Goal: Task Accomplishment & Management: Complete application form

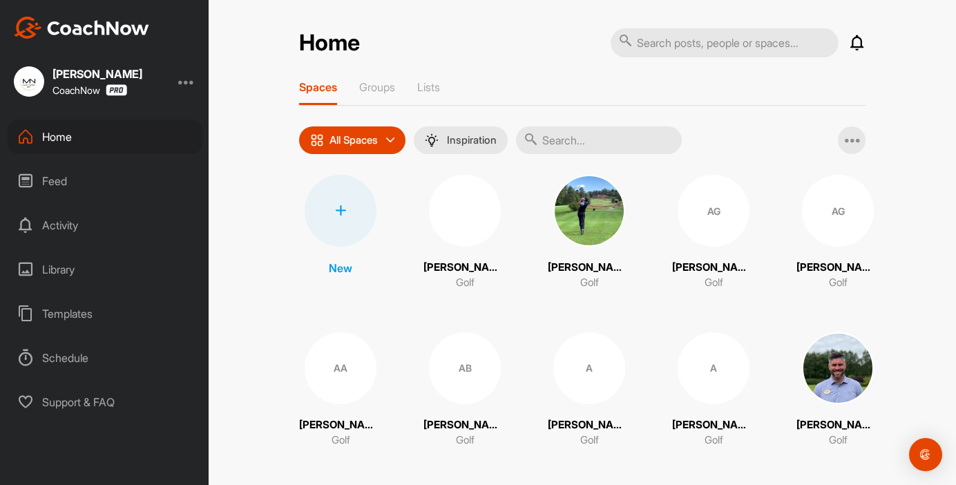
click at [618, 140] on input "text" at bounding box center [599, 140] width 166 height 28
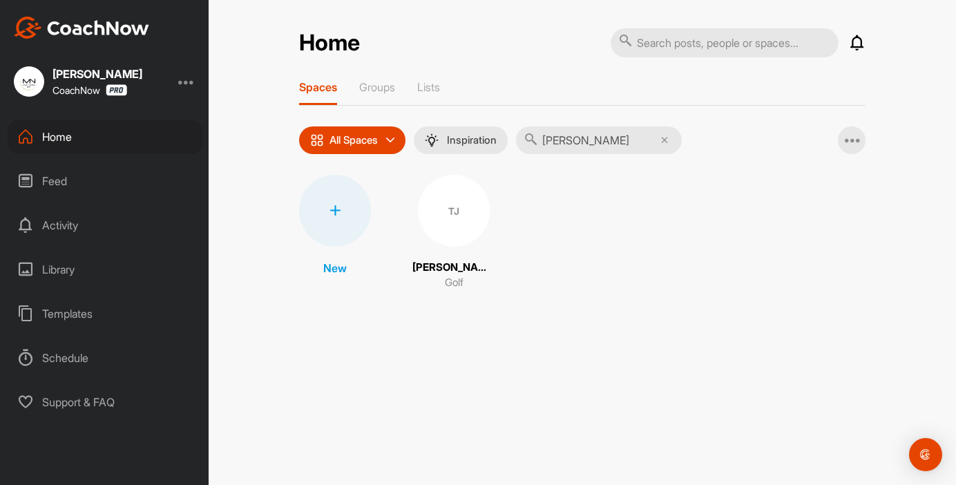
type input "[PERSON_NAME]"
click at [457, 204] on div "TJ" at bounding box center [454, 211] width 72 height 72
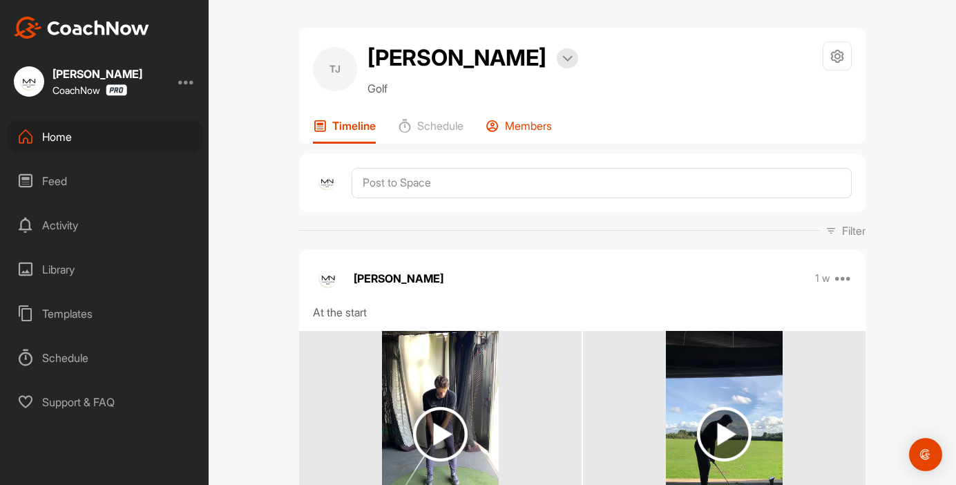
click at [519, 124] on p "Members" at bounding box center [528, 126] width 47 height 14
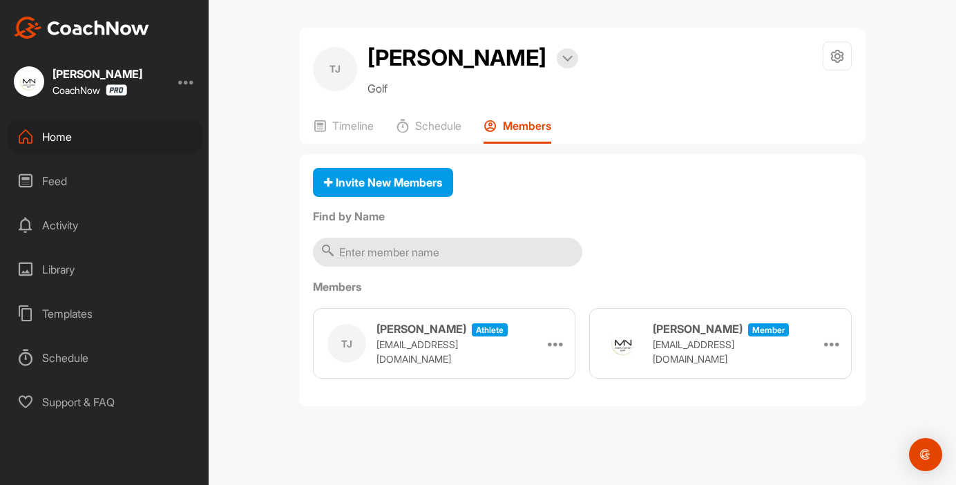
click at [399, 351] on p "[EMAIL_ADDRESS][DOMAIN_NAME]" at bounding box center [445, 351] width 138 height 29
copy p "[EMAIL_ADDRESS][DOMAIN_NAME]"
click at [75, 131] on div "Home" at bounding box center [105, 136] width 195 height 35
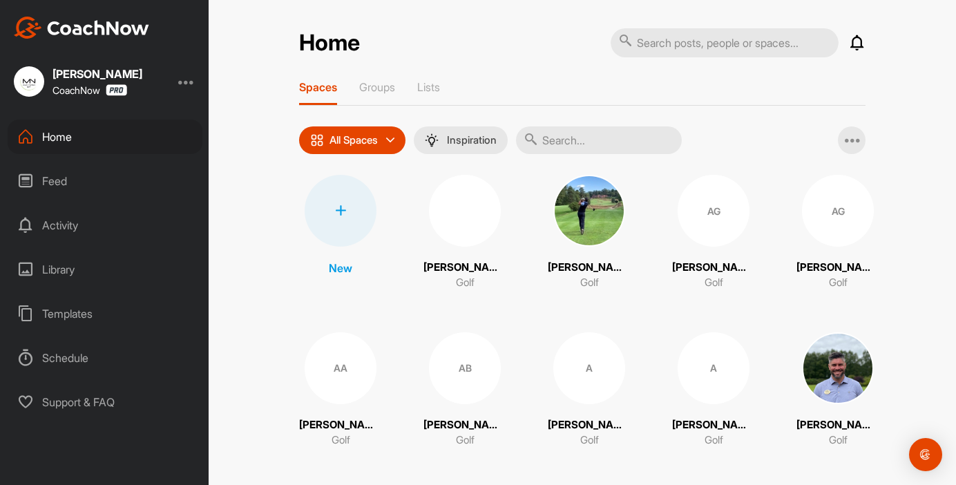
click at [347, 218] on div at bounding box center [341, 211] width 72 height 72
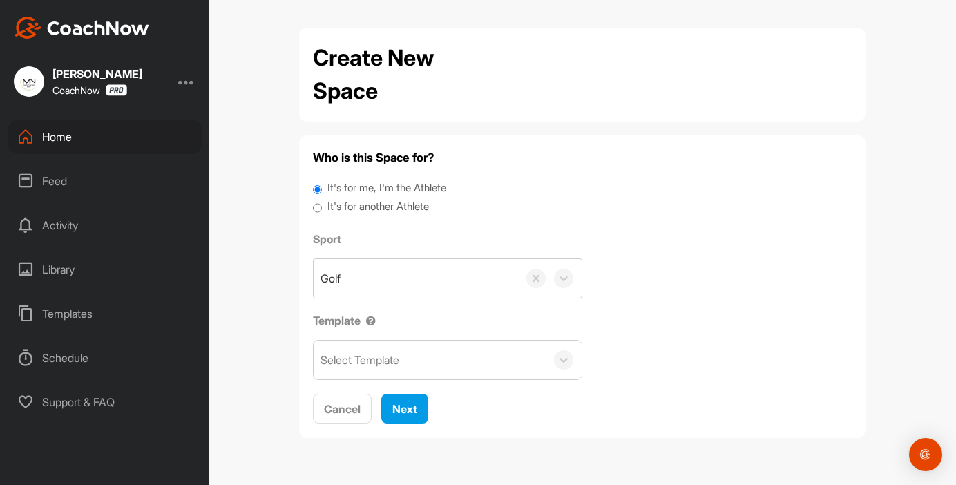
click at [355, 206] on label "It's for another Athlete" at bounding box center [378, 207] width 102 height 16
click at [322, 206] on input "It's for another Athlete" at bounding box center [317, 208] width 9 height 19
radio input "true"
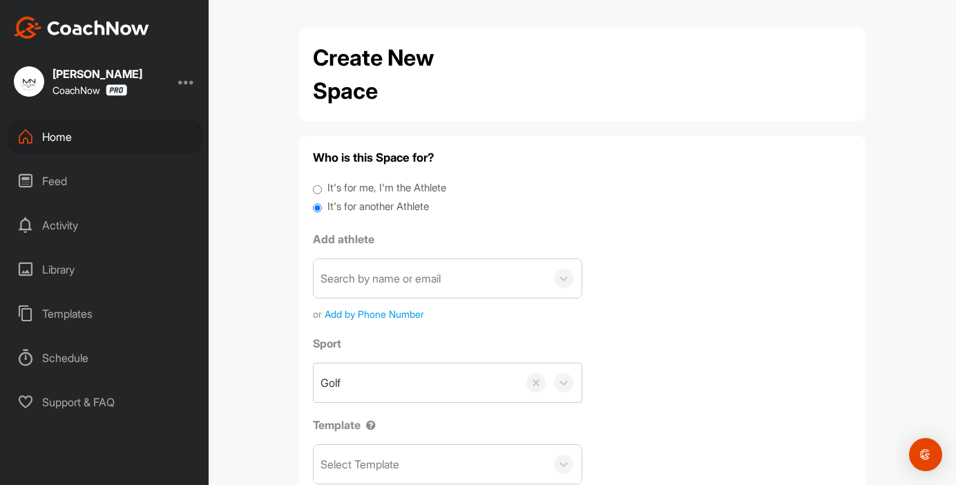
click at [373, 285] on div "Search by name or email" at bounding box center [381, 278] width 120 height 17
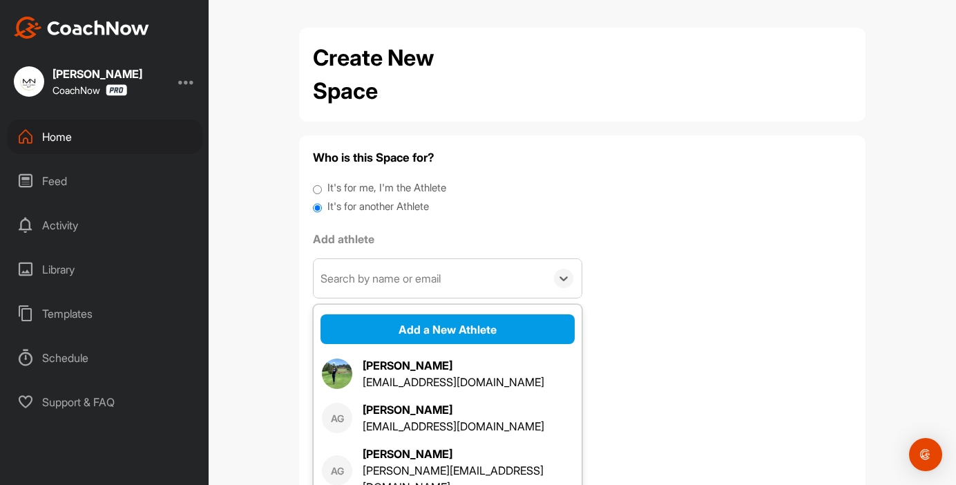
click at [374, 280] on div "Search by name or email" at bounding box center [381, 278] width 120 height 17
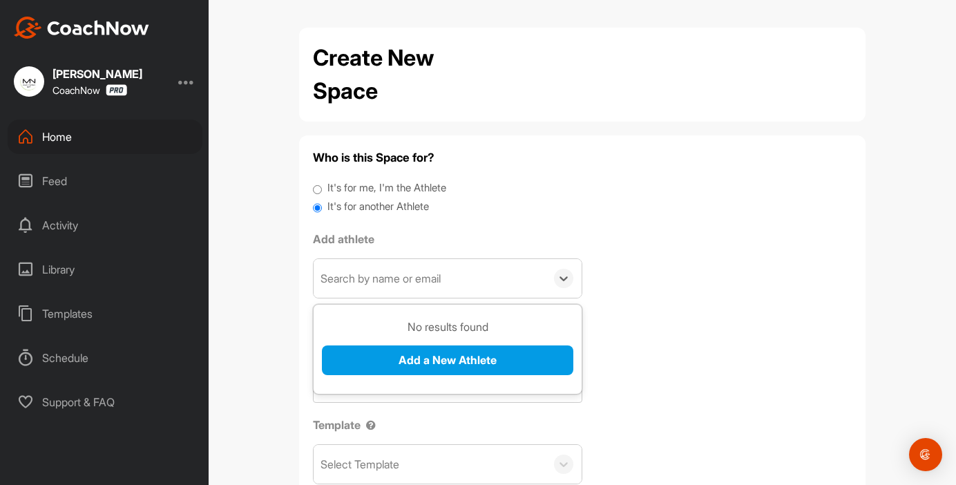
click at [374, 280] on div "Search by name or email" at bounding box center [381, 278] width 120 height 17
paste input "[EMAIL_ADDRESS][DOMAIN_NAME]"
type input "[EMAIL_ADDRESS][DOMAIN_NAME]"
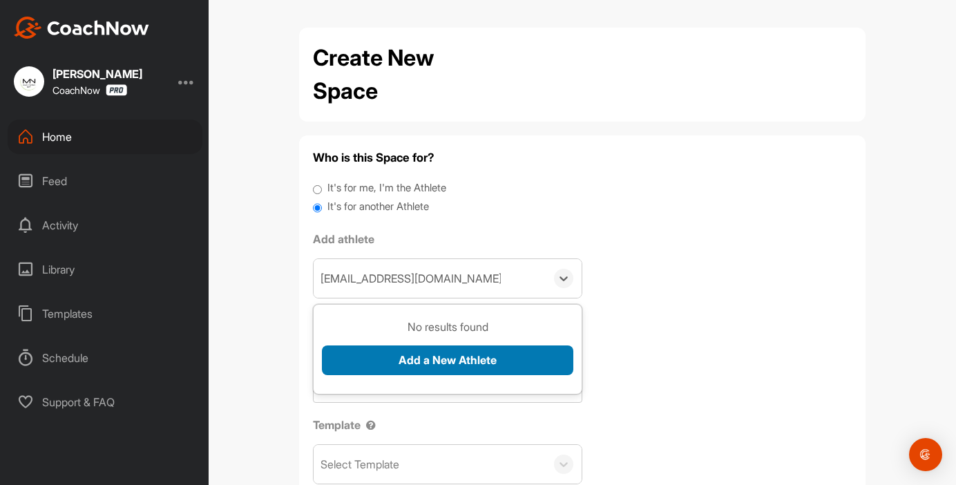
click at [438, 364] on button "Add a New Athlete" at bounding box center [447, 360] width 251 height 30
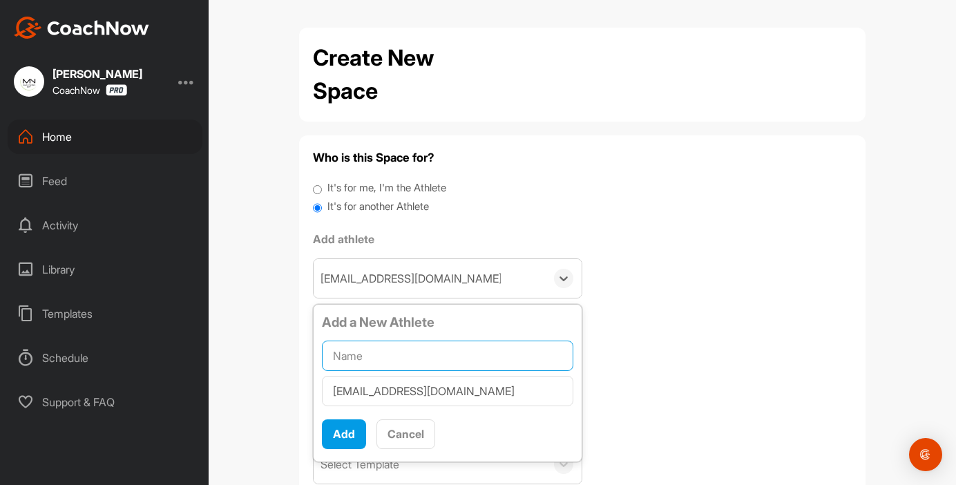
click at [438, 364] on input "text" at bounding box center [447, 356] width 251 height 30
type input "[PERSON_NAME]"
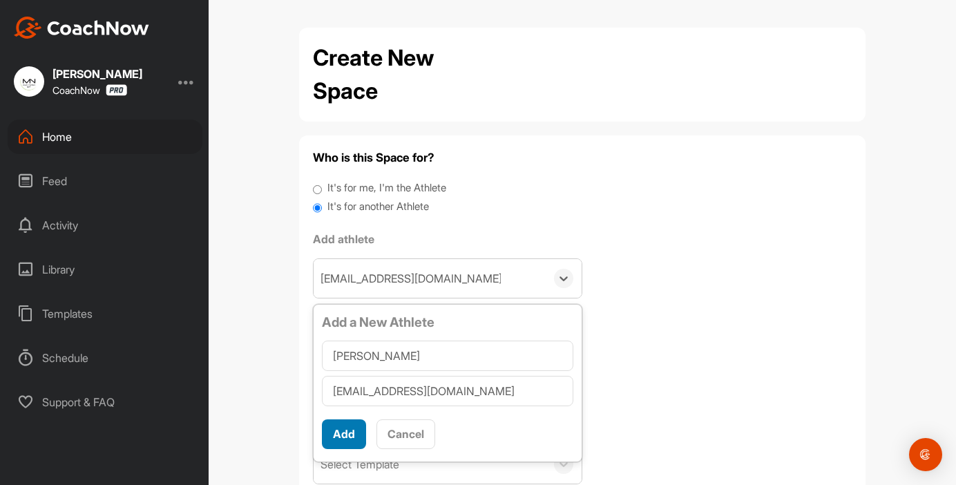
click at [349, 420] on button "Add" at bounding box center [344, 434] width 44 height 30
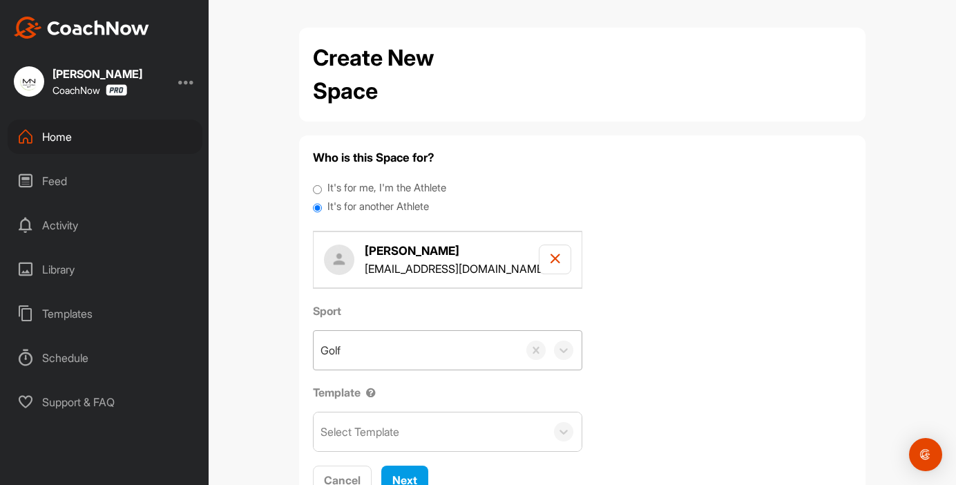
scroll to position [56, 0]
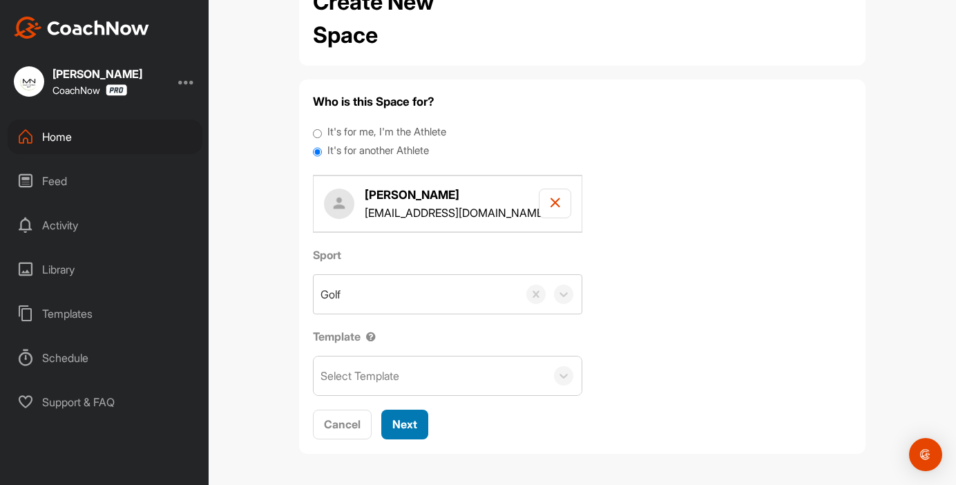
click at [418, 437] on button "Next" at bounding box center [404, 425] width 47 height 30
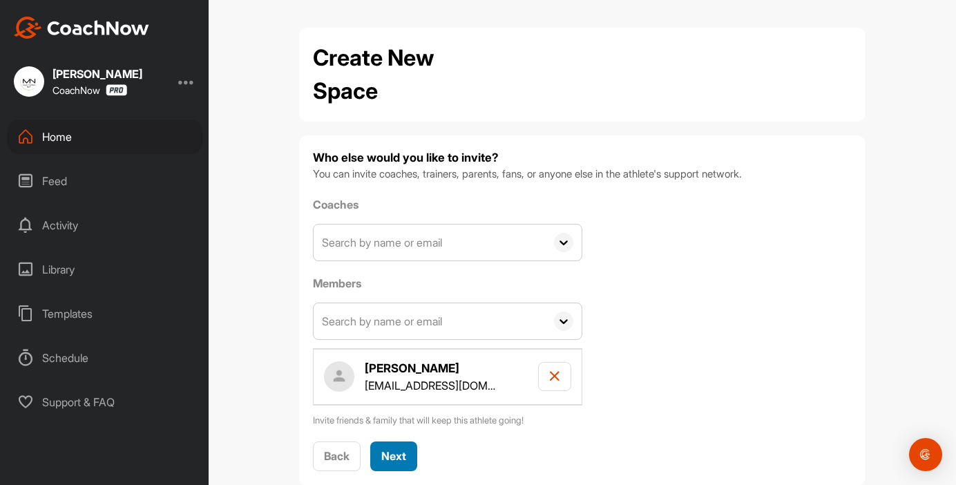
click at [402, 459] on span "Next" at bounding box center [393, 456] width 25 height 14
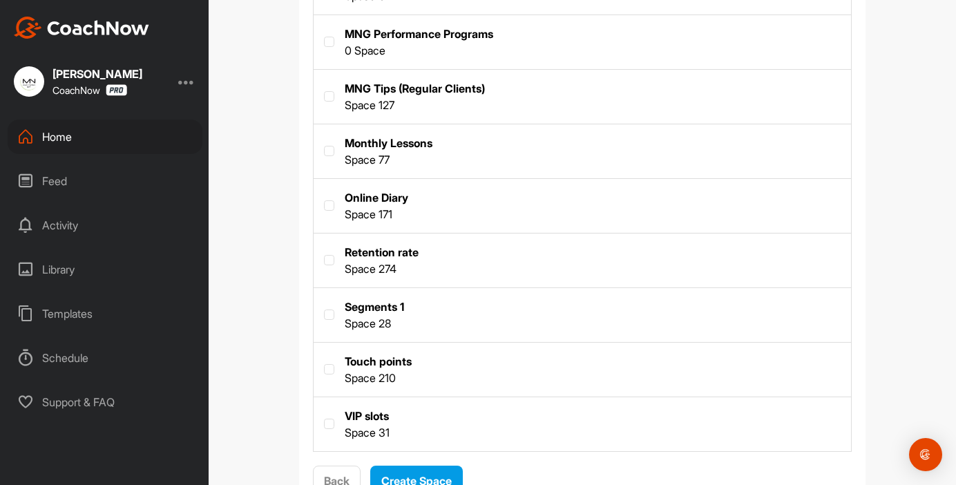
scroll to position [568, 0]
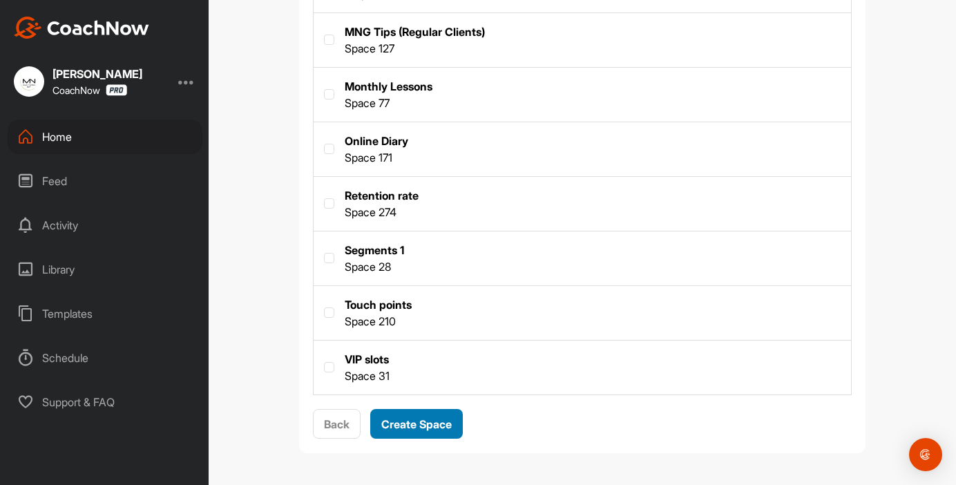
click at [427, 417] on span "Create Space" at bounding box center [416, 424] width 70 height 14
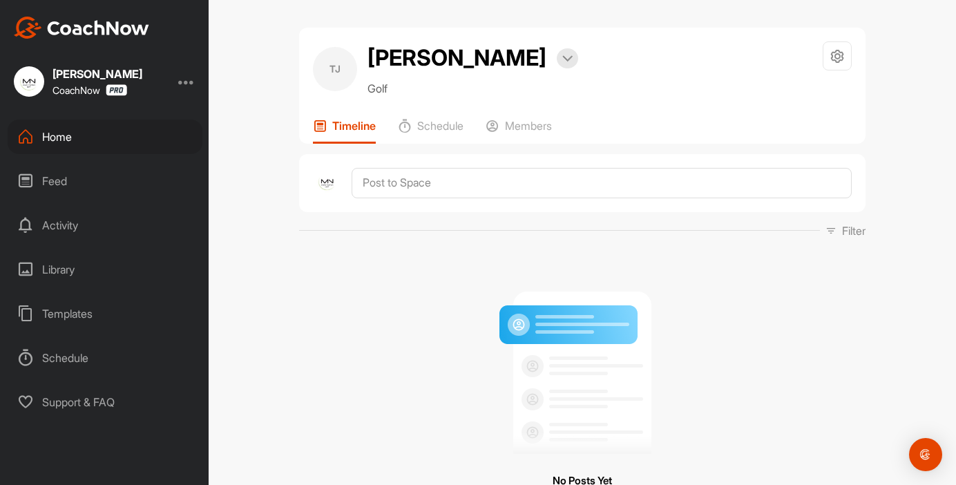
click at [75, 132] on div "Home" at bounding box center [105, 136] width 195 height 35
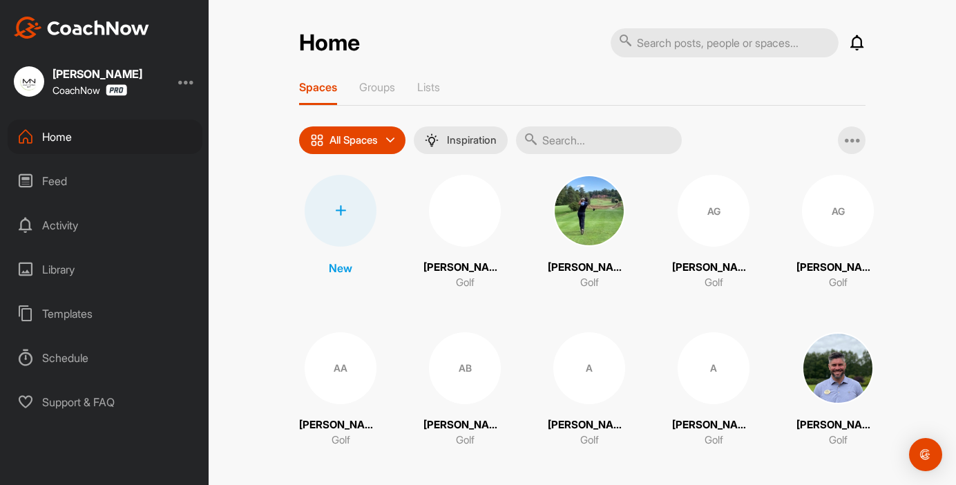
click at [622, 146] on input "text" at bounding box center [599, 140] width 166 height 28
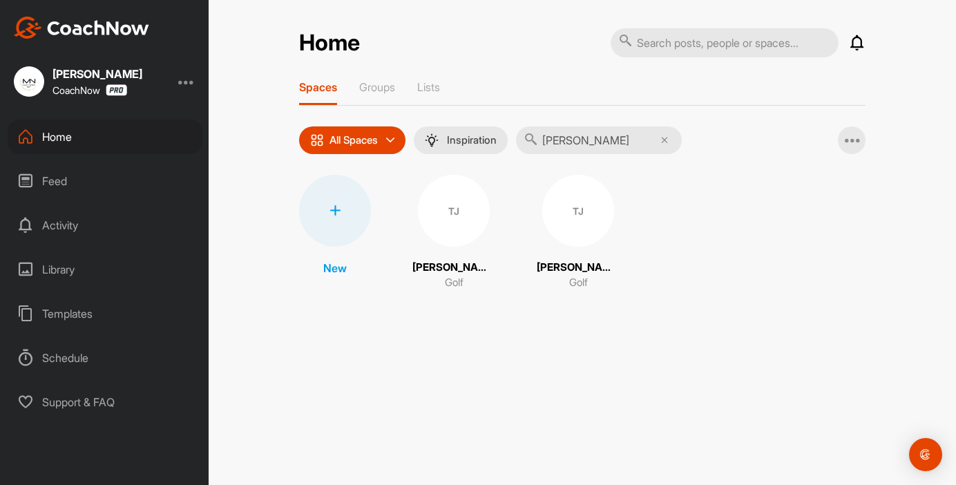
type input "[PERSON_NAME]"
click at [459, 210] on div "TJ" at bounding box center [454, 211] width 72 height 72
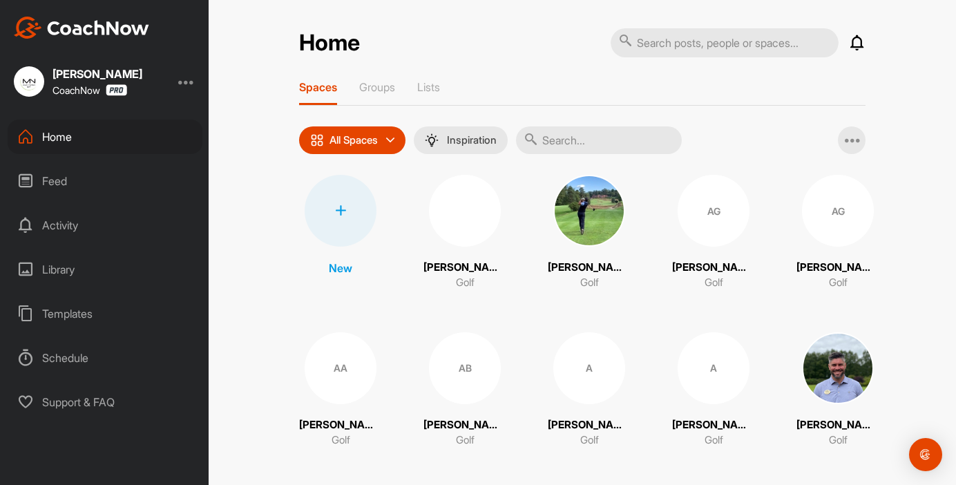
click at [569, 140] on input "text" at bounding box center [599, 140] width 166 height 28
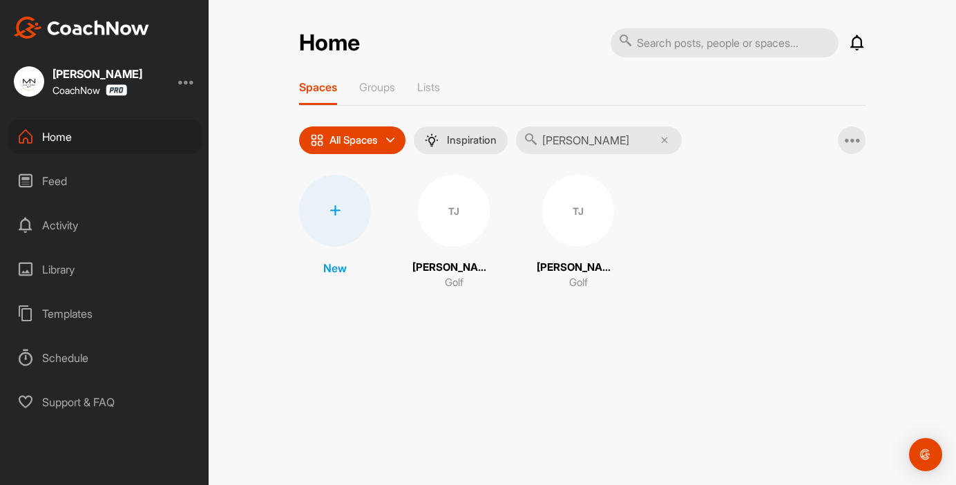
type input "[PERSON_NAME]"
click at [559, 221] on div "TJ" at bounding box center [578, 211] width 72 height 72
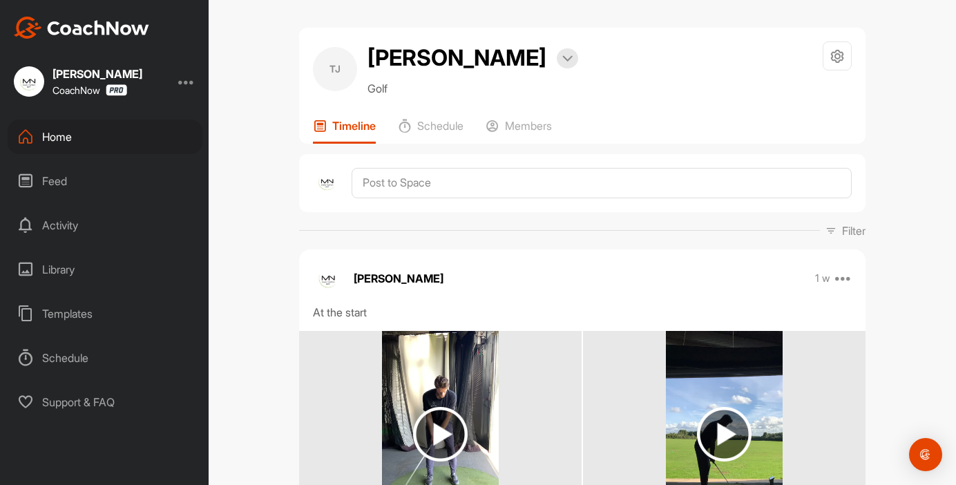
click at [77, 137] on div "Home" at bounding box center [105, 136] width 195 height 35
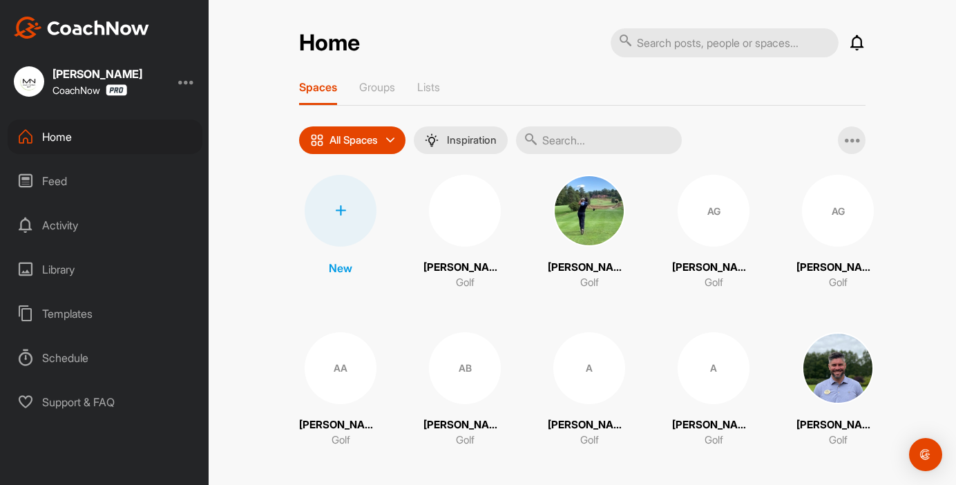
click at [567, 146] on input "text" at bounding box center [599, 140] width 166 height 28
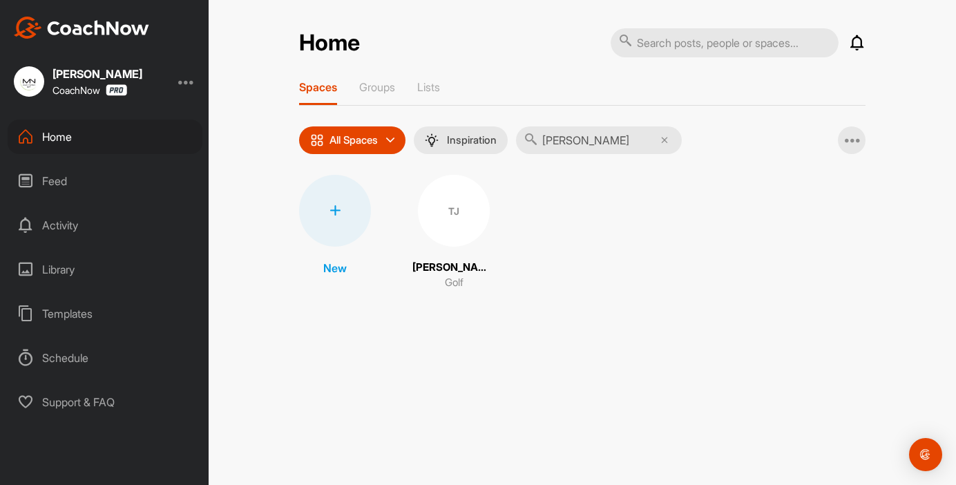
type input "[PERSON_NAME]"
click at [448, 218] on div "TJ" at bounding box center [454, 211] width 72 height 72
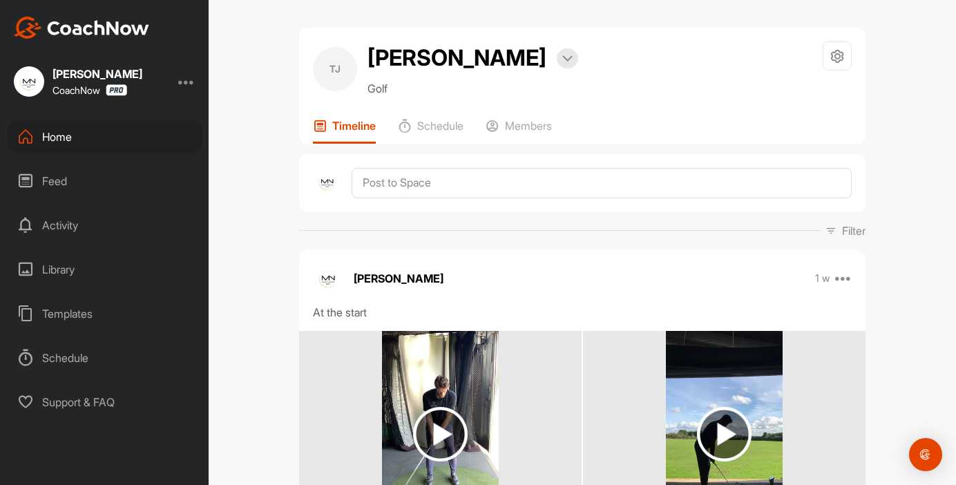
click at [548, 117] on div "[PERSON_NAME] [PERSON_NAME] Bookings Golf Space Settings Your Notifications Tim…" at bounding box center [582, 86] width 566 height 116
click at [533, 126] on p "Members" at bounding box center [528, 126] width 47 height 14
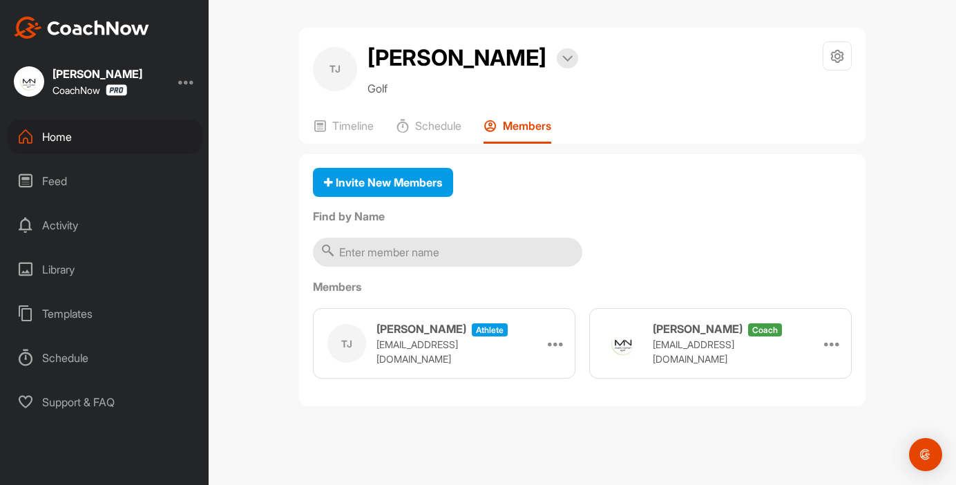
click at [414, 349] on p "[EMAIL_ADDRESS][DOMAIN_NAME]" at bounding box center [445, 351] width 138 height 29
copy p "[EMAIL_ADDRESS][DOMAIN_NAME]"
click at [182, 82] on div at bounding box center [186, 81] width 17 height 17
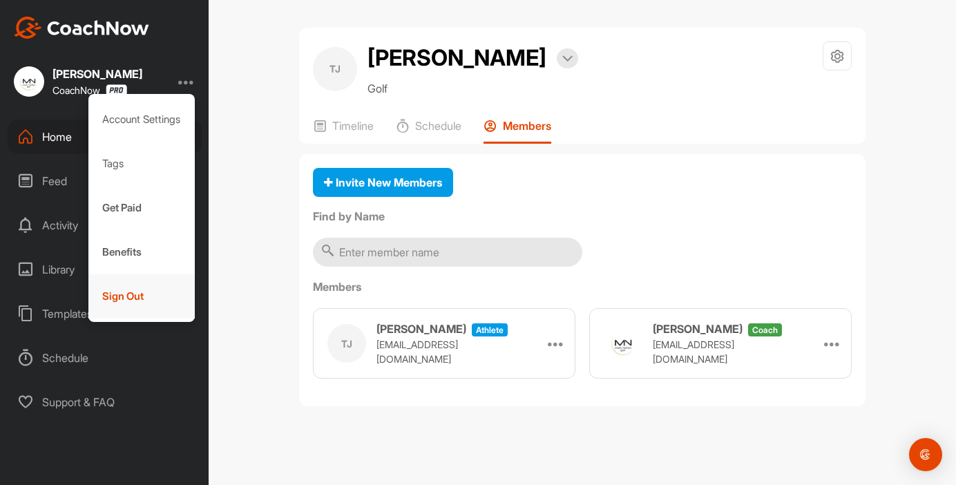
click at [148, 288] on div "Sign Out" at bounding box center [141, 296] width 107 height 44
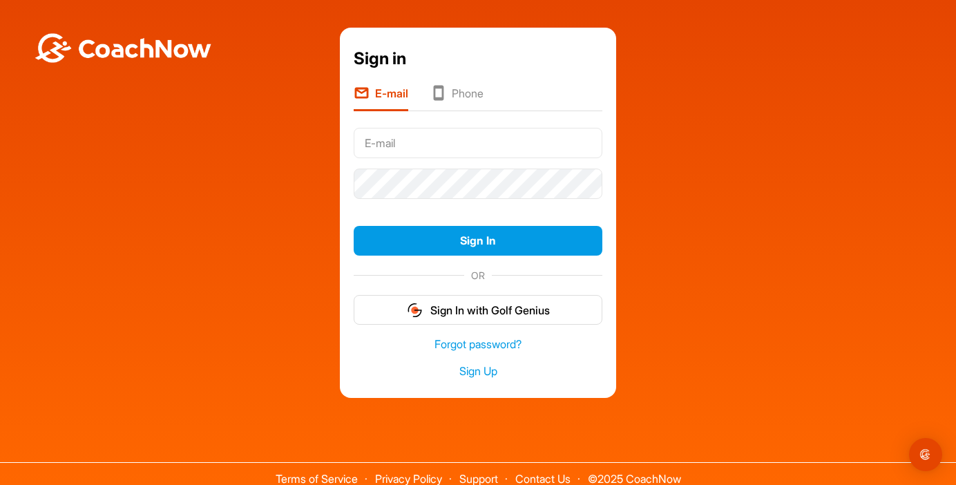
type input "[EMAIL_ADDRESS][DOMAIN_NAME]"
